Goal: Check status: Check status

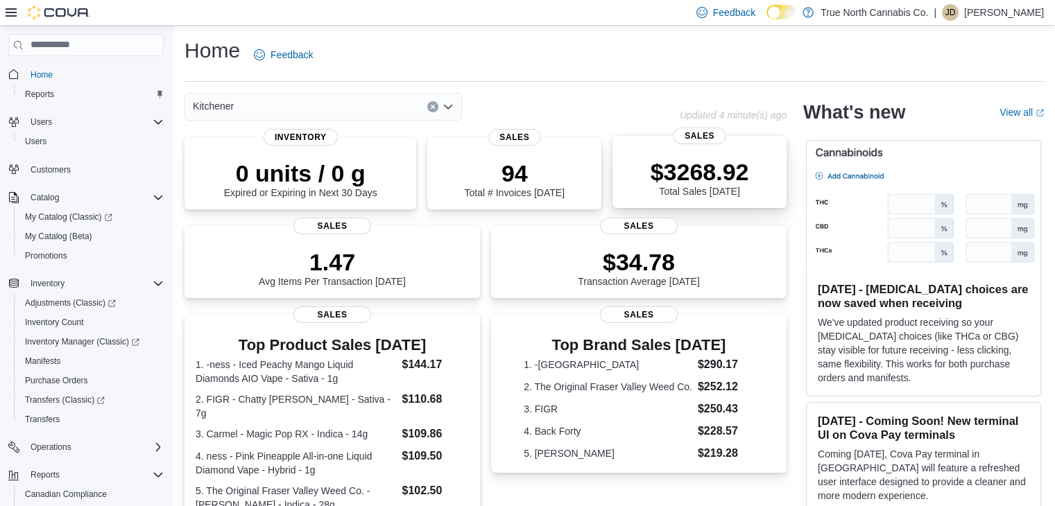
click at [671, 165] on p "$3268.92" at bounding box center [699, 172] width 98 height 28
click at [450, 110] on icon "Open list of options" at bounding box center [447, 106] width 11 height 11
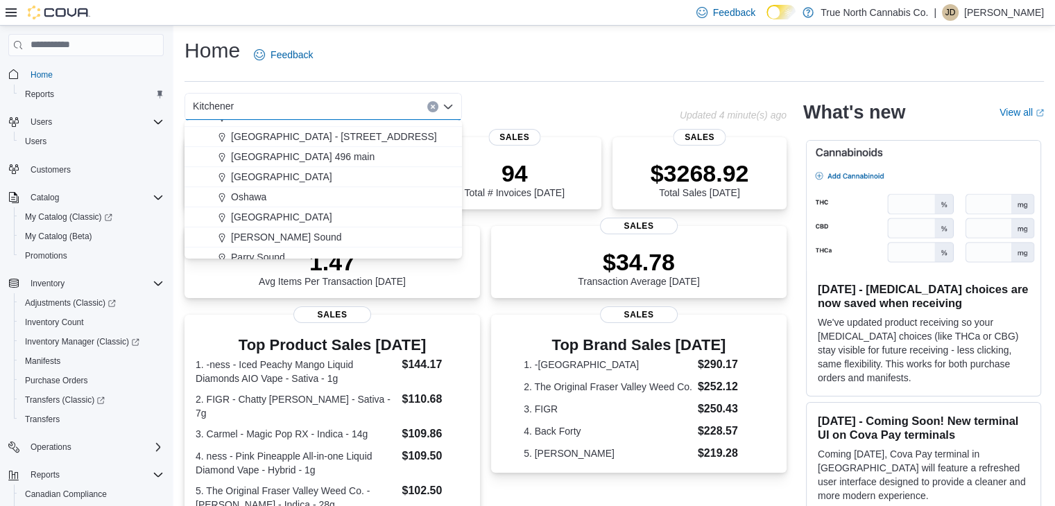
scroll to position [602, 0]
